Goal: Participate in discussion: Engage in conversation with other users on a specific topic

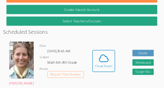
scroll to position [170, 0]
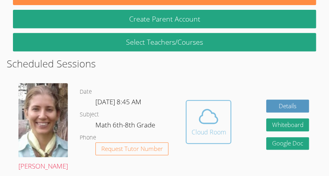
click at [212, 128] on div "Cloud Room" at bounding box center [208, 132] width 35 height 9
click at [212, 120] on icon at bounding box center [208, 117] width 22 height 22
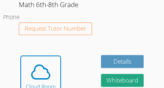
scroll to position [432, 0]
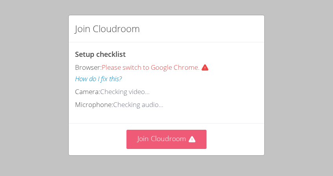
click at [152, 138] on button "Join Cloudroom" at bounding box center [166, 139] width 80 height 19
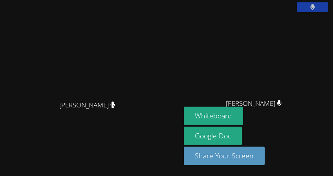
scroll to position [58, 0]
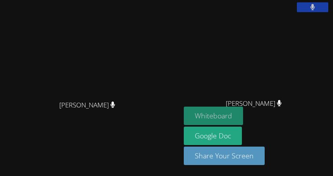
click at [228, 122] on button "Whiteboard" at bounding box center [213, 116] width 59 height 18
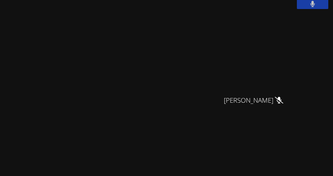
scroll to position [53, 0]
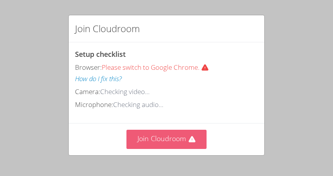
click at [160, 134] on button "Join Cloudroom" at bounding box center [166, 139] width 80 height 19
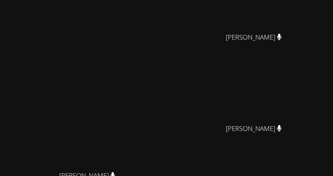
scroll to position [116, 0]
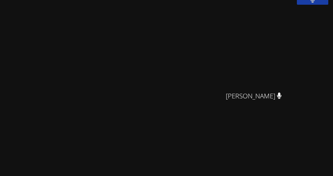
scroll to position [0, 0]
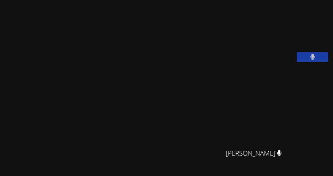
click at [300, 62] on button at bounding box center [312, 57] width 31 height 10
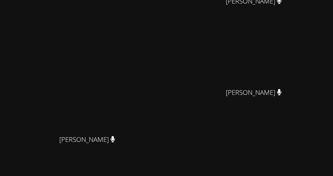
scroll to position [153, 0]
click at [213, 71] on video at bounding box center [257, 43] width 118 height 82
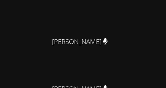
scroll to position [192, 0]
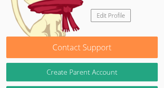
scroll to position [117, 0]
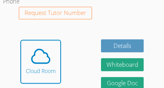
scroll to position [450, 0]
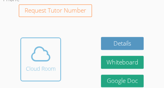
click at [53, 43] on span at bounding box center [41, 54] width 30 height 22
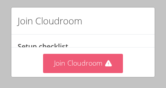
click at [70, 61] on button "Join Cloudroom" at bounding box center [83, 63] width 80 height 19
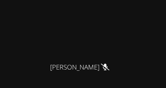
scroll to position [162, 0]
click at [94, 35] on video at bounding box center [83, 14] width 118 height 90
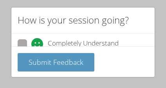
scroll to position [37, 0]
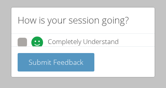
click at [31, 48] on span at bounding box center [31, 48] width 0 height 0
click at [31, 43] on input "Completely Understand" at bounding box center [34, 41] width 7 height 7
radio input "true"
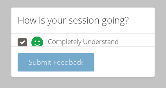
click at [57, 62] on span "Submit Feedback" at bounding box center [56, 61] width 55 height 9
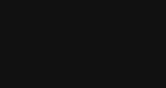
click at [24, 42] on video at bounding box center [83, 38] width 118 height 90
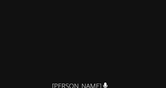
scroll to position [0, 0]
